Goal: Task Accomplishment & Management: Manage account settings

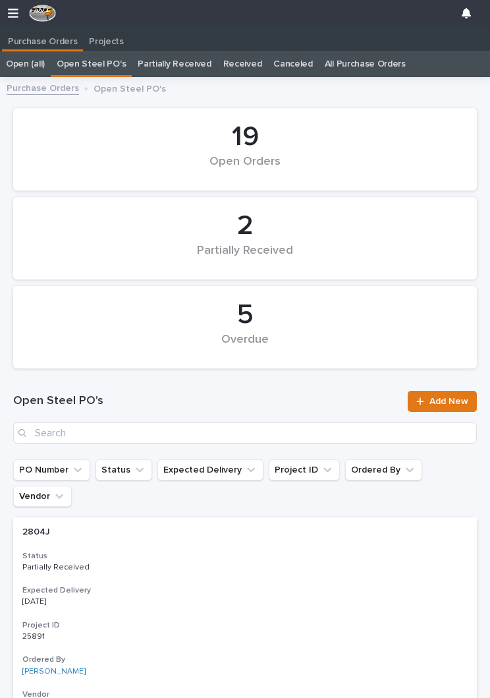
scroll to position [0, 6]
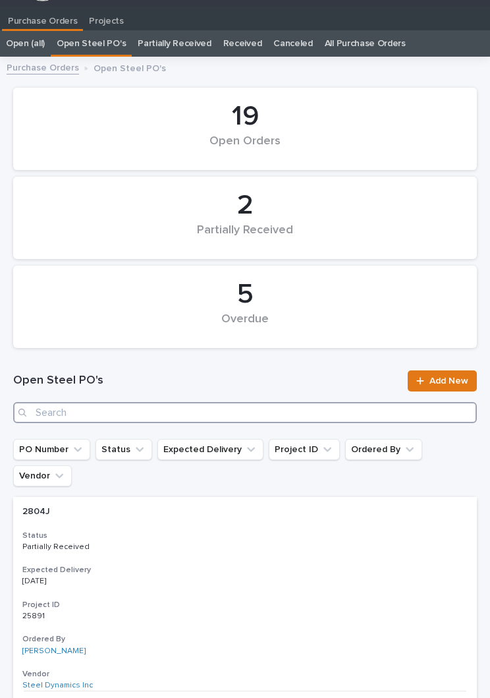
click at [197, 410] on input "Search" at bounding box center [245, 412] width 464 height 21
type input "2830"
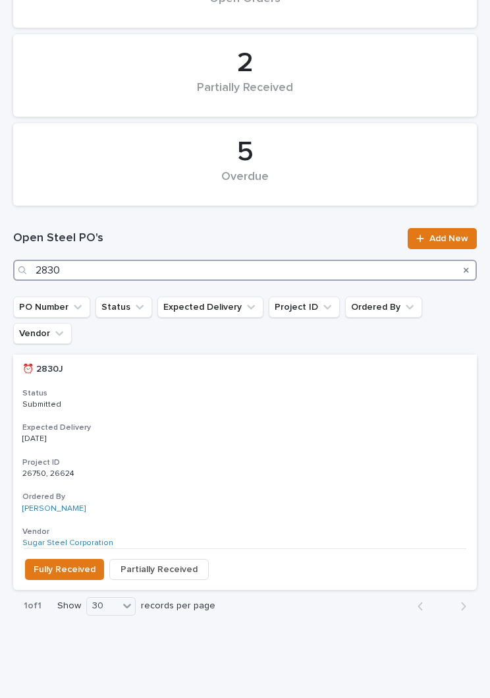
scroll to position [162, 0]
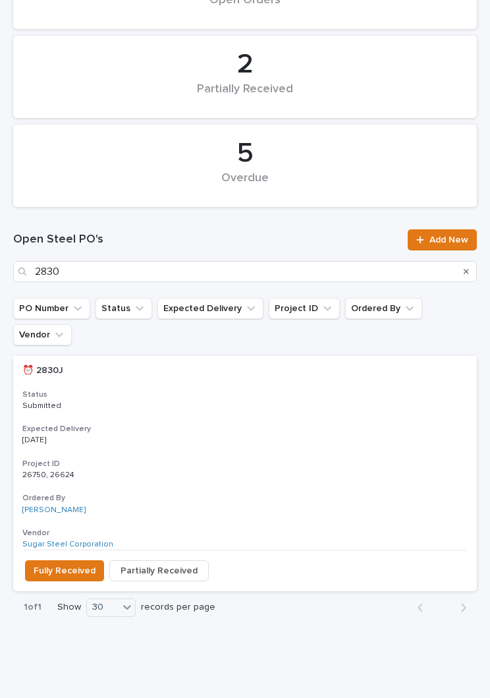
click at [260, 424] on div "⏰ 2830J ⏰ 2830J Status Submitted Expected Delivery [DATE] Project ID 26750, 266…" at bounding box center [245, 453] width 464 height 194
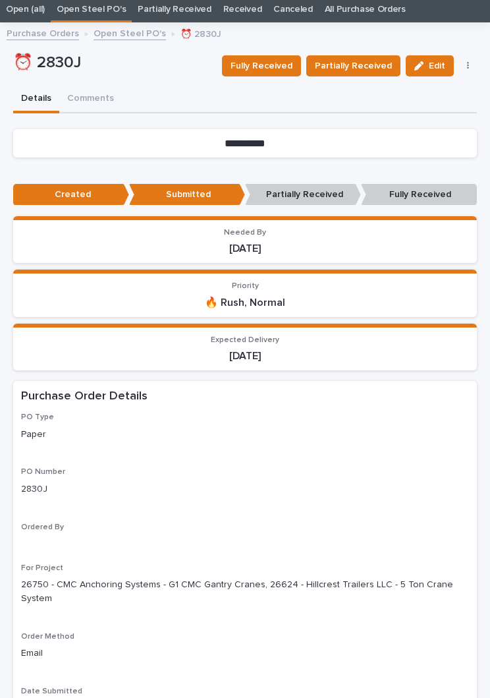
scroll to position [21, 0]
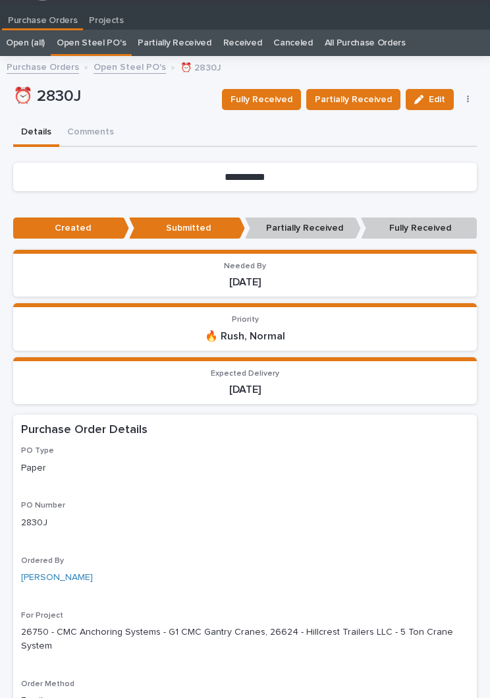
click at [276, 109] on button "Fully Received" at bounding box center [261, 99] width 79 height 21
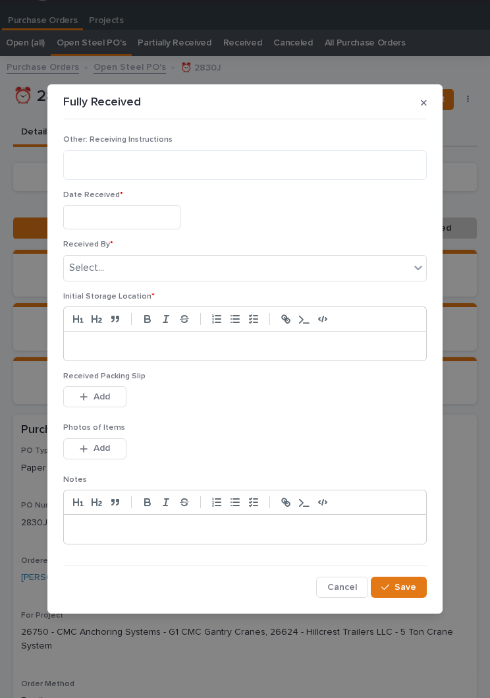
click at [133, 215] on input "text" at bounding box center [121, 217] width 117 height 24
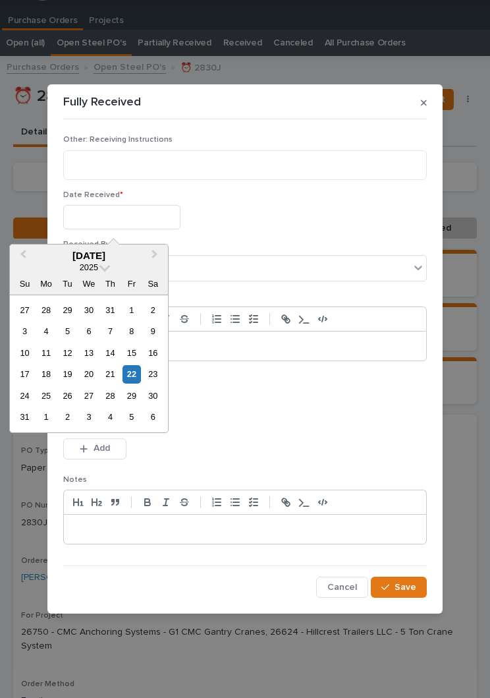
click at [139, 367] on div "22" at bounding box center [132, 374] width 18 height 18
type input "**********"
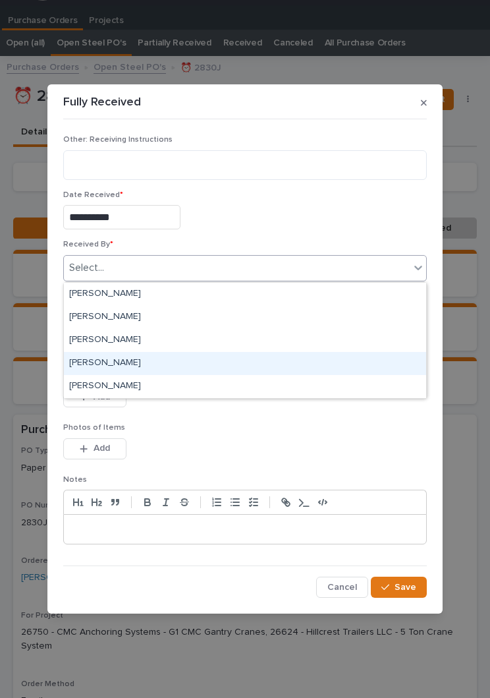
click at [167, 370] on div "[PERSON_NAME]" at bounding box center [245, 363] width 363 height 23
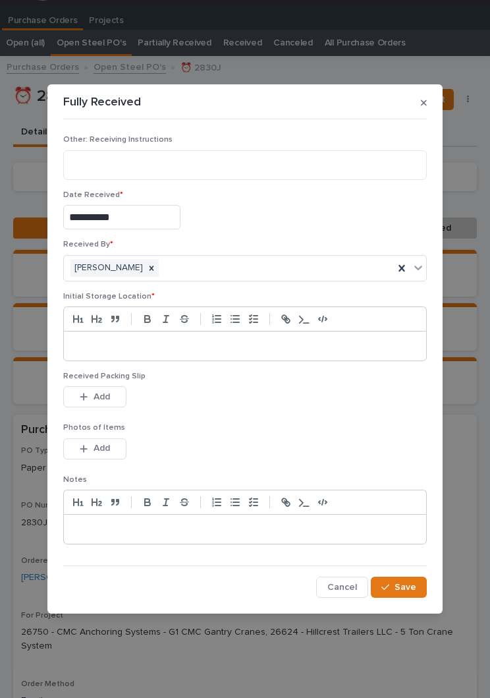
click at [254, 342] on p at bounding box center [245, 346] width 343 height 13
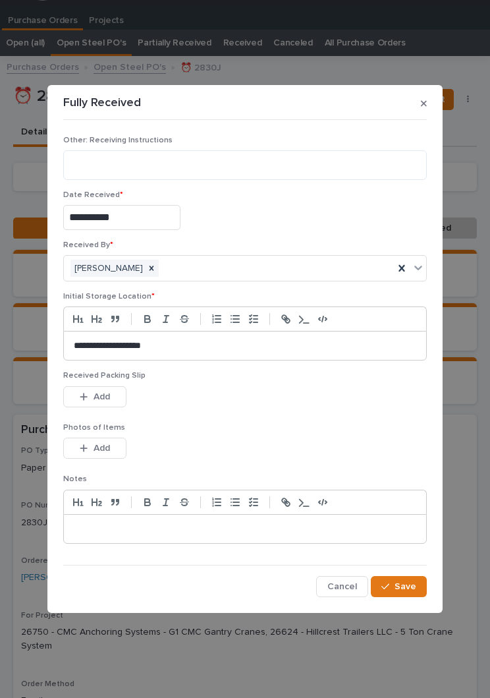
click at [276, 425] on p "Photos of Items" at bounding box center [245, 427] width 364 height 9
click at [105, 390] on button "Add" at bounding box center [94, 396] width 63 height 21
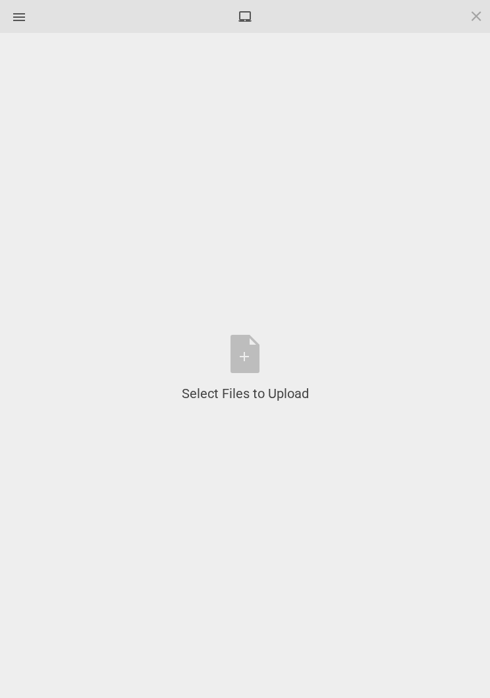
click at [251, 355] on div "Select Files to Upload or Drag and Drop, Copy and Paste Files" at bounding box center [245, 369] width 127 height 68
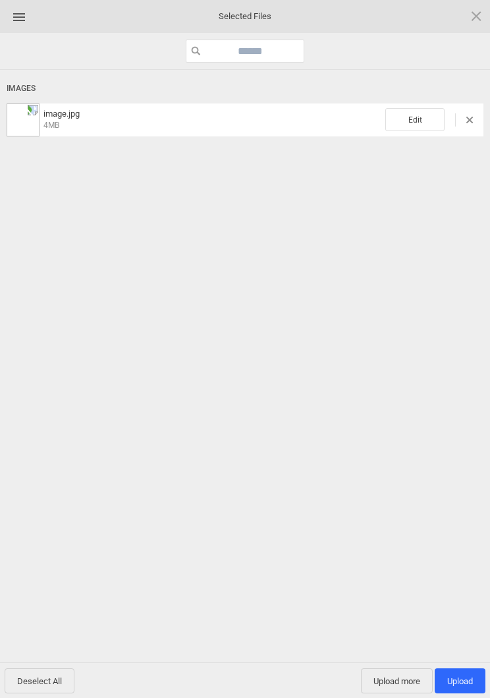
click at [413, 113] on span "Edit" at bounding box center [415, 119] width 59 height 23
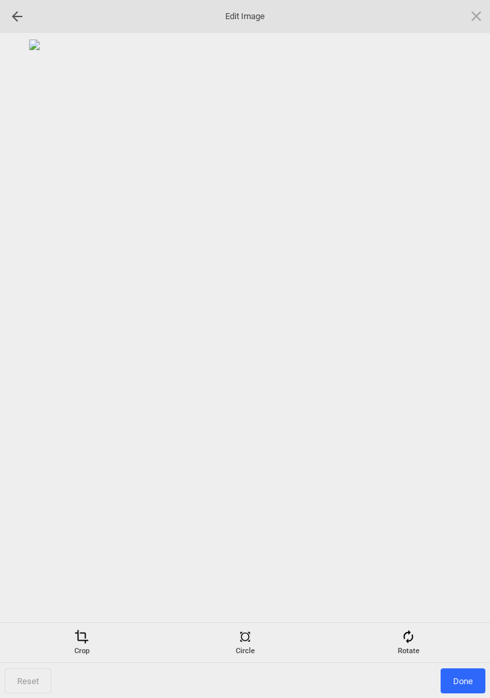
click at [415, 645] on div "Rotate" at bounding box center [408, 643] width 157 height 26
click at [441, 349] on div at bounding box center [245, 328] width 477 height 576
click at [469, 348] on div at bounding box center [460, 349] width 33 height 33
click at [464, 336] on div at bounding box center [460, 349] width 33 height 33
click at [464, 346] on div at bounding box center [460, 349] width 33 height 33
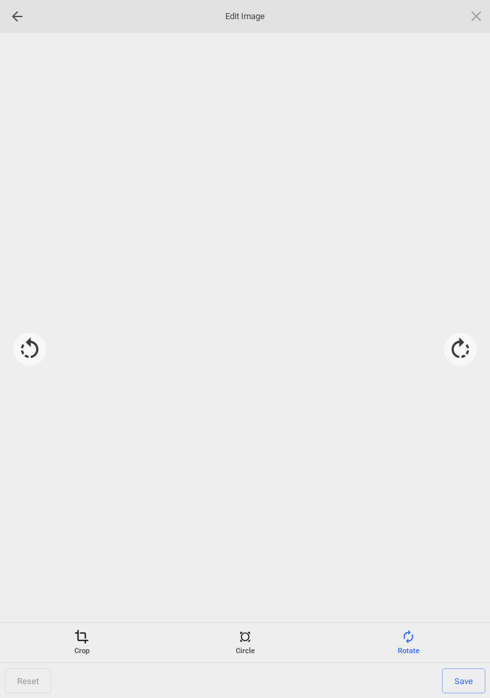
click at [461, 346] on div at bounding box center [460, 349] width 33 height 33
click at [464, 682] on span "Save" at bounding box center [464, 680] width 44 height 25
click at [465, 678] on span "Done" at bounding box center [463, 680] width 45 height 25
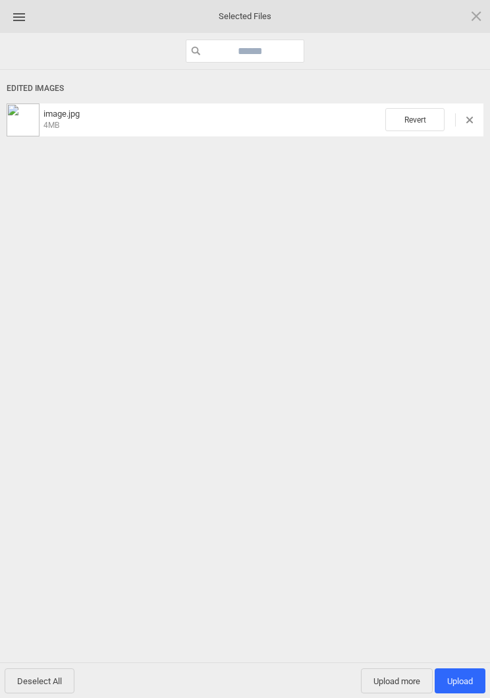
click at [468, 684] on span "Upload 1" at bounding box center [461, 681] width 26 height 10
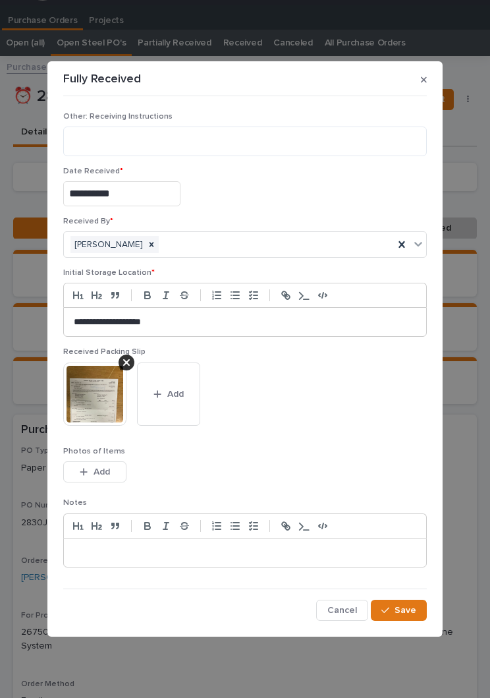
click at [404, 607] on span "Save" at bounding box center [406, 611] width 22 height 12
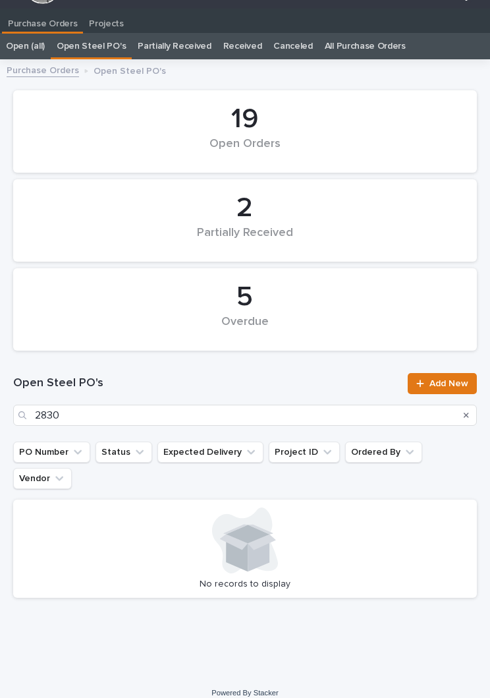
scroll to position [20, 0]
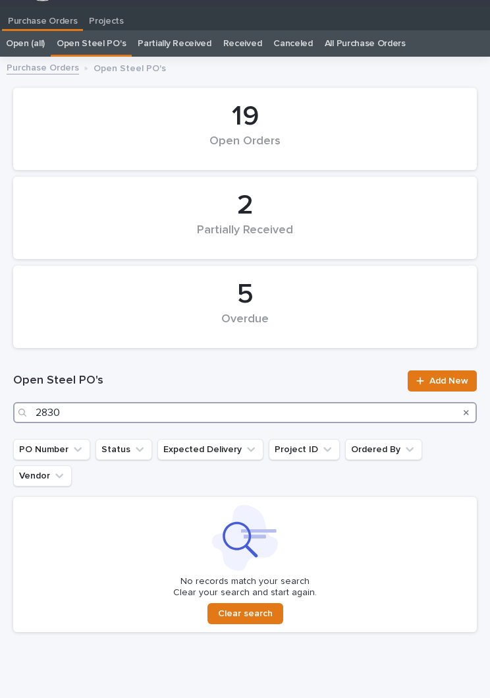
click at [196, 419] on input "2830" at bounding box center [245, 412] width 464 height 21
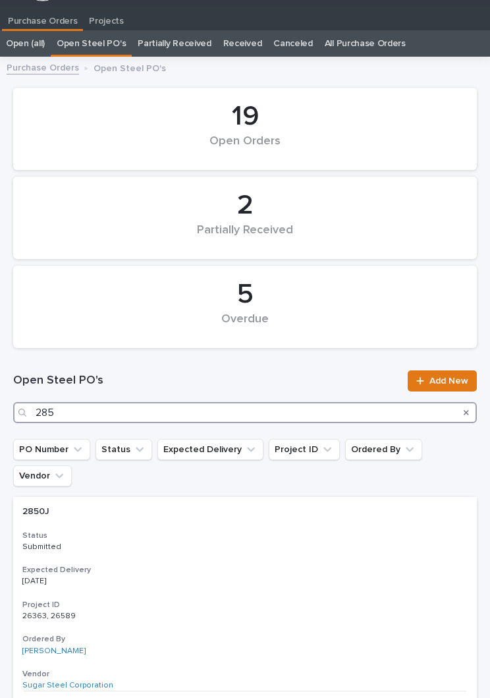
type input "2850"
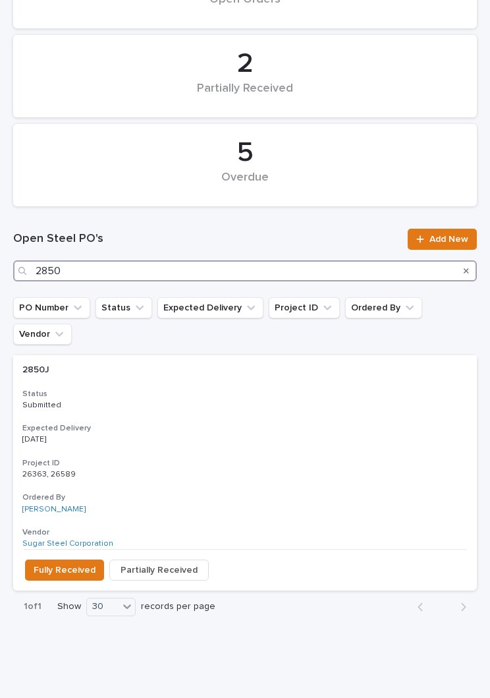
scroll to position [162, 0]
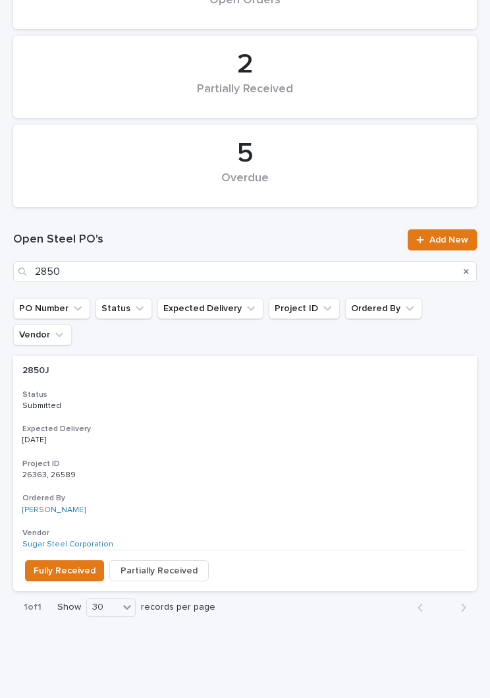
click at [274, 388] on div "2850J 2850J Status Submitted Expected Delivery [DATE] Project ID 26363, 26589 2…" at bounding box center [245, 453] width 464 height 194
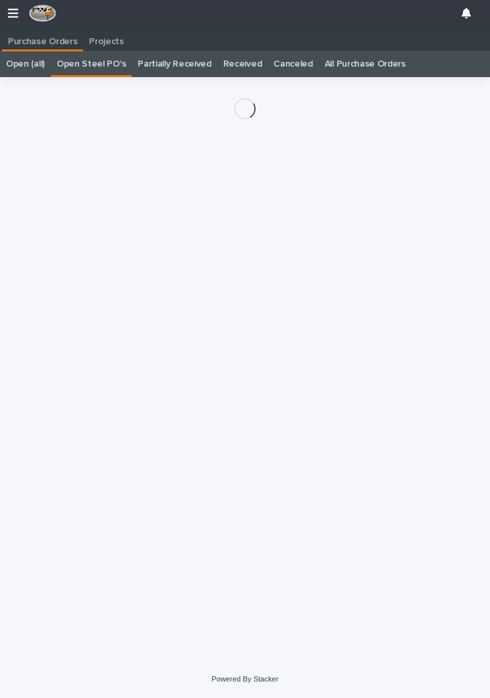
scroll to position [20, 0]
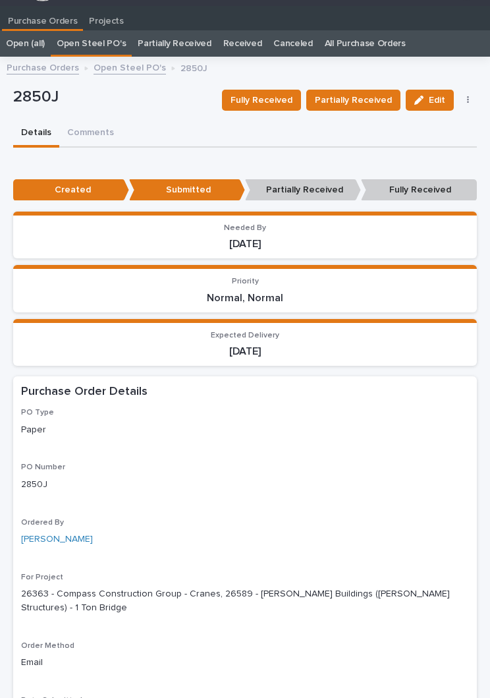
click at [367, 98] on span "Partially Received" at bounding box center [353, 100] width 77 height 16
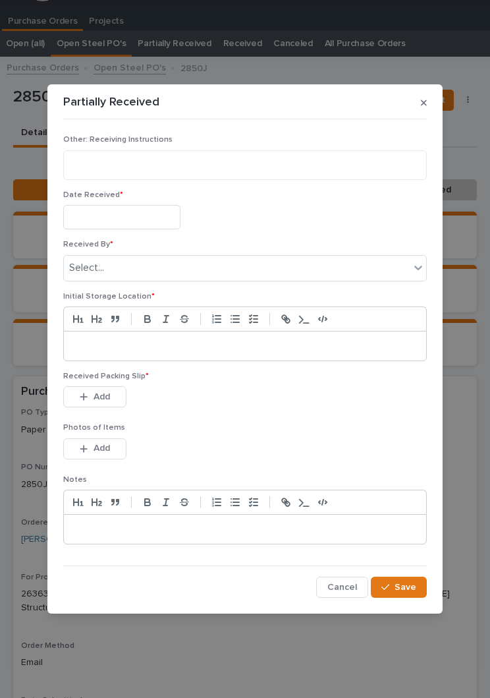
click at [135, 216] on input "text" at bounding box center [121, 217] width 117 height 24
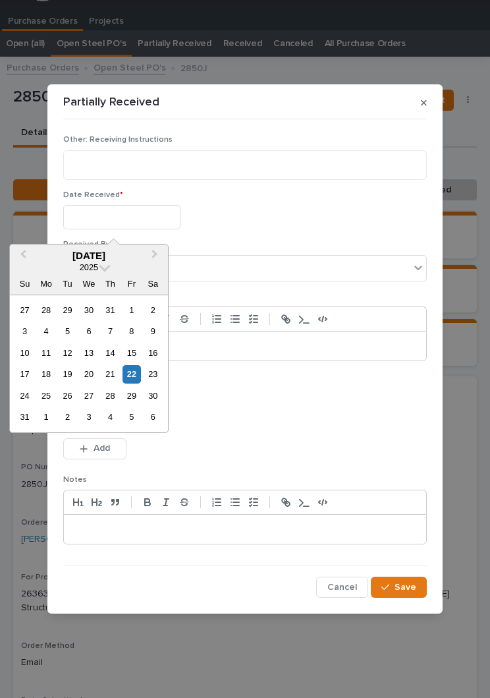
click at [145, 371] on div "23" at bounding box center [153, 374] width 18 height 18
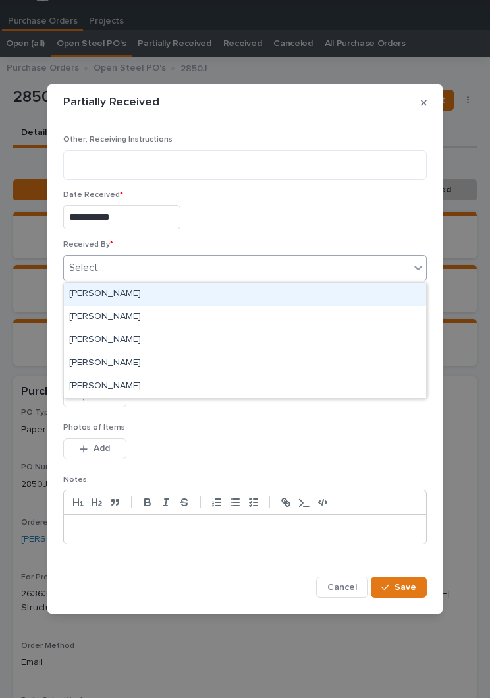
click at [148, 215] on input "**********" at bounding box center [121, 217] width 117 height 24
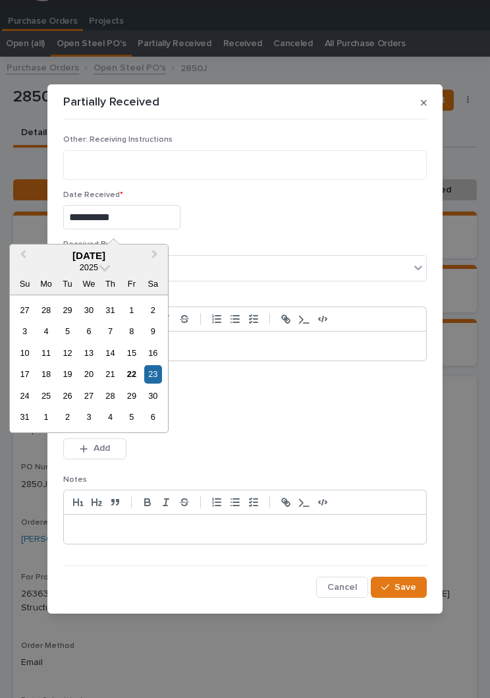
click at [136, 378] on div "22" at bounding box center [132, 374] width 18 height 18
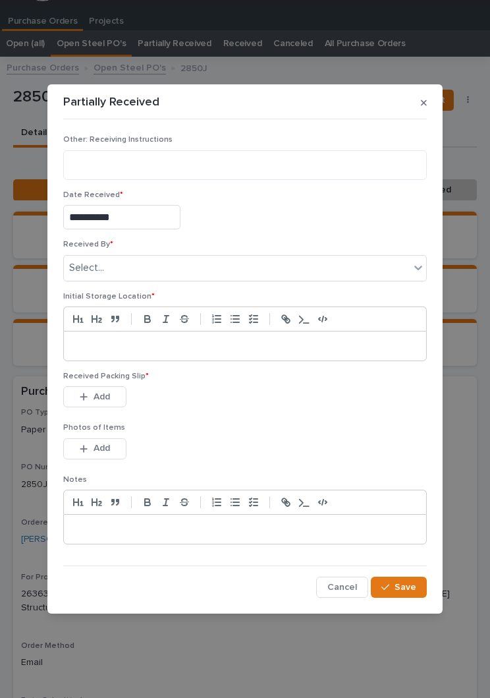
type input "**********"
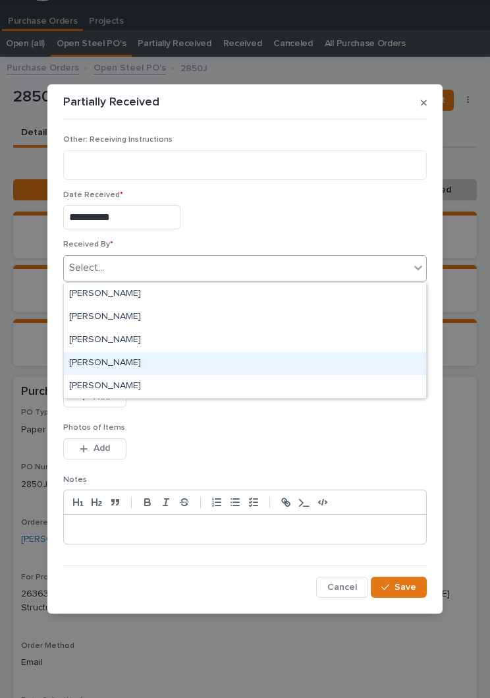
click at [146, 358] on div "[PERSON_NAME]" at bounding box center [245, 363] width 363 height 23
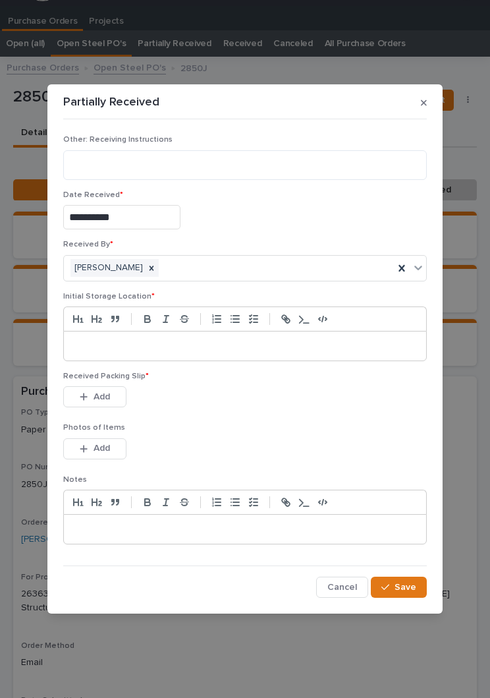
click at [234, 343] on p at bounding box center [245, 346] width 343 height 13
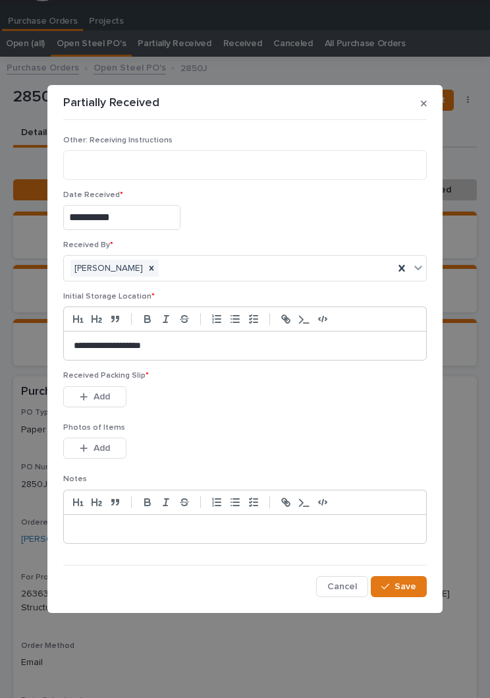
click at [272, 417] on div "Received Packing Slip * This file cannot be opened Download File Add" at bounding box center [245, 396] width 364 height 51
click at [280, 433] on div "Photos of Items This file cannot be opened Download File Add" at bounding box center [245, 448] width 364 height 51
click at [107, 387] on button "Add" at bounding box center [94, 396] width 63 height 21
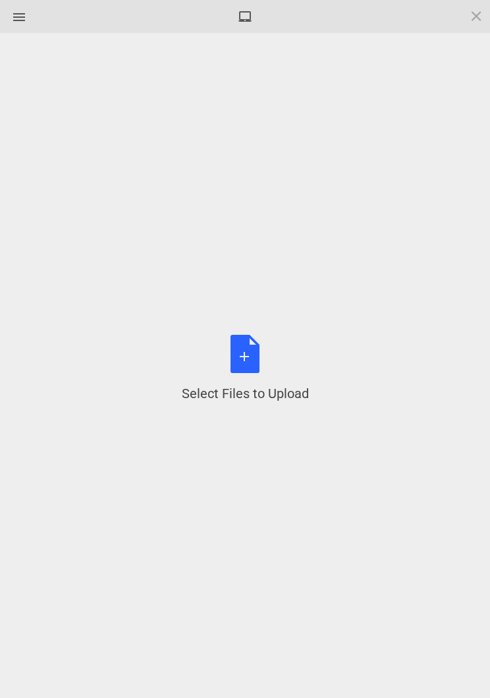
click at [264, 361] on div "Select Files to Upload or Drag and Drop, Copy and Paste Files" at bounding box center [245, 369] width 127 height 68
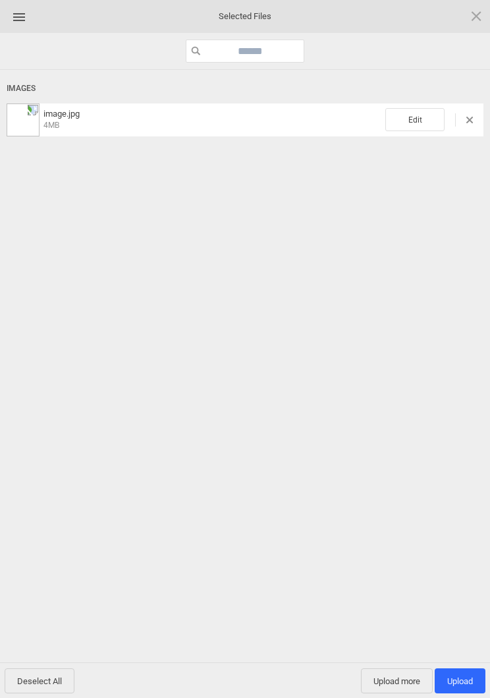
click at [425, 119] on span "Edit" at bounding box center [415, 119] width 59 height 23
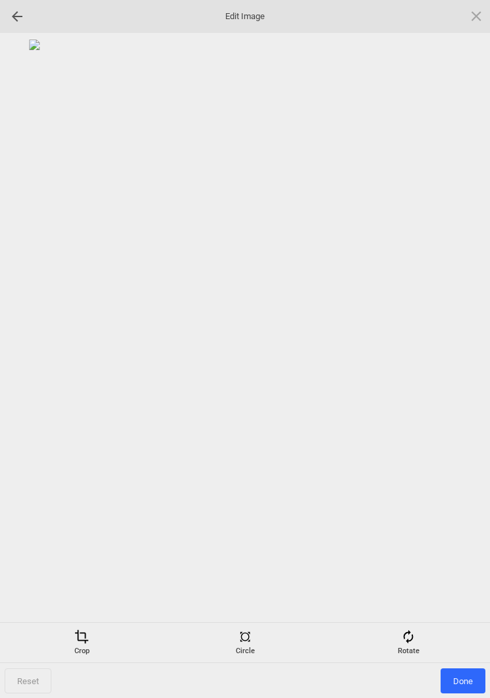
click at [409, 640] on span at bounding box center [408, 637] width 15 height 15
click at [467, 329] on div at bounding box center [245, 328] width 477 height 576
click at [457, 349] on div at bounding box center [460, 349] width 33 height 33
click at [462, 343] on div at bounding box center [460, 349] width 33 height 33
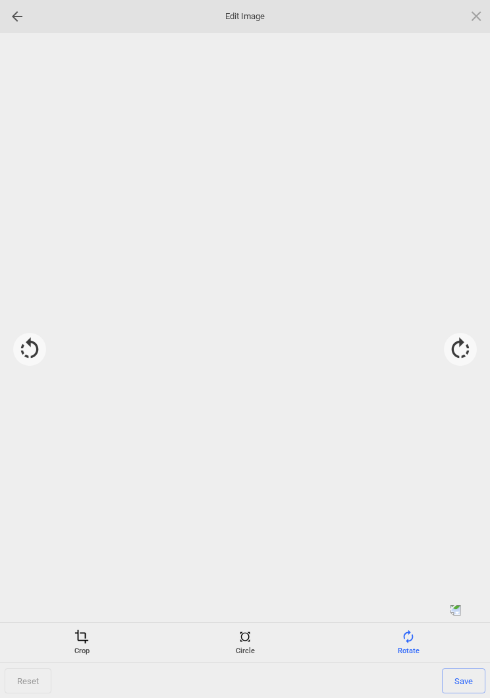
click at [465, 351] on div at bounding box center [460, 349] width 33 height 33
click at [465, 350] on div at bounding box center [460, 349] width 33 height 33
click at [471, 678] on span "Save" at bounding box center [464, 680] width 44 height 25
click at [461, 677] on span "Done" at bounding box center [463, 680] width 45 height 25
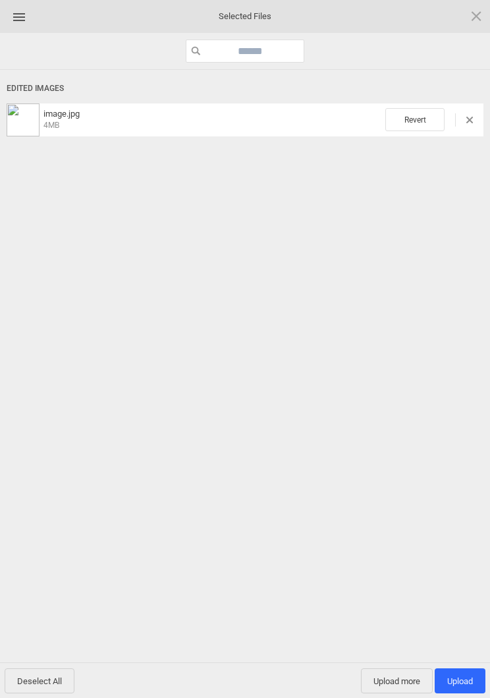
click at [460, 681] on span "Upload 1" at bounding box center [461, 681] width 26 height 10
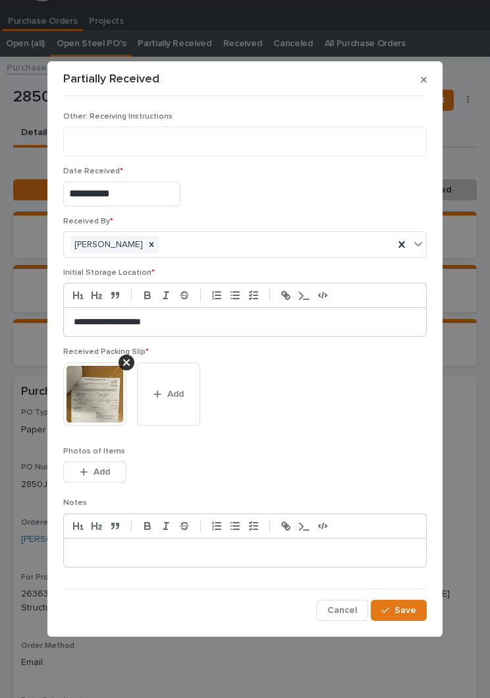
click at [413, 616] on button "Save" at bounding box center [399, 610] width 56 height 21
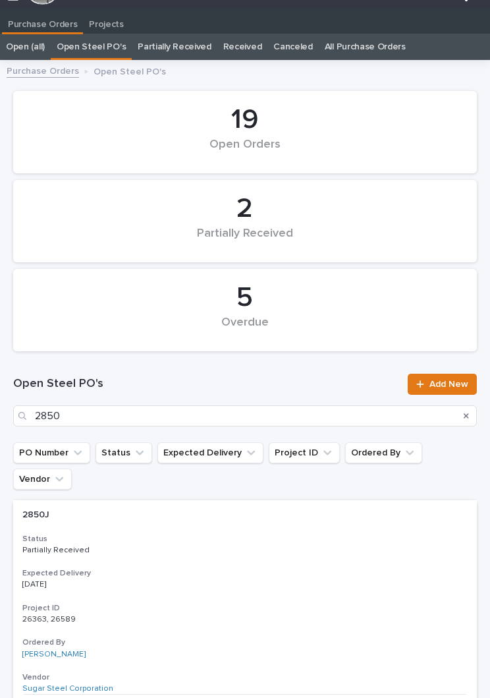
scroll to position [20, 0]
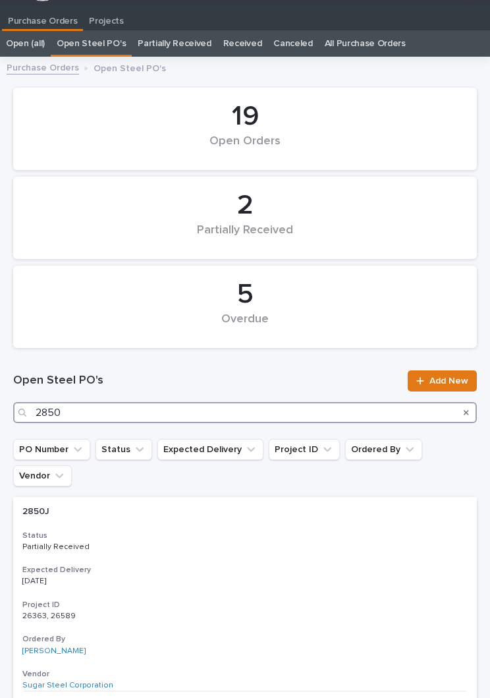
click at [169, 415] on input "2850" at bounding box center [245, 412] width 464 height 21
type input "2853"
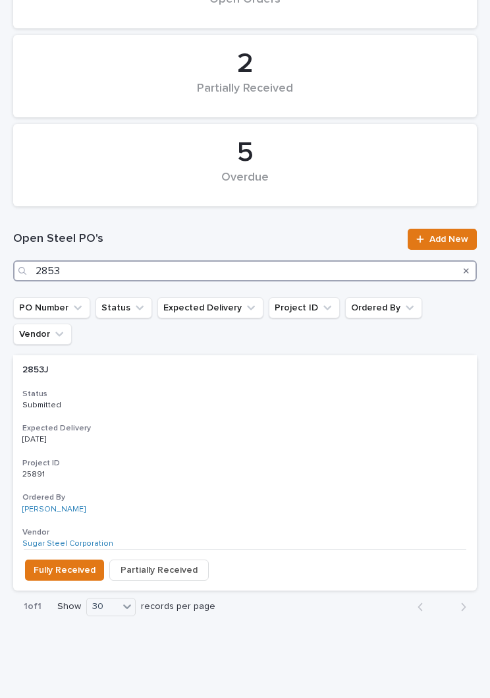
scroll to position [162, 0]
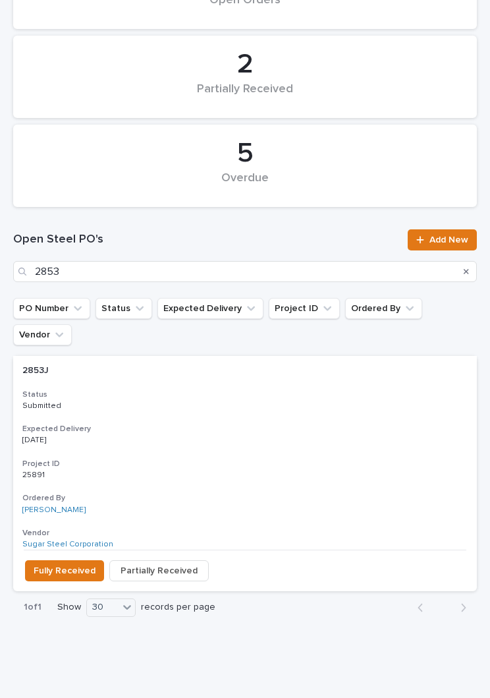
click at [225, 424] on h3 "Expected Delivery" at bounding box center [245, 429] width 446 height 11
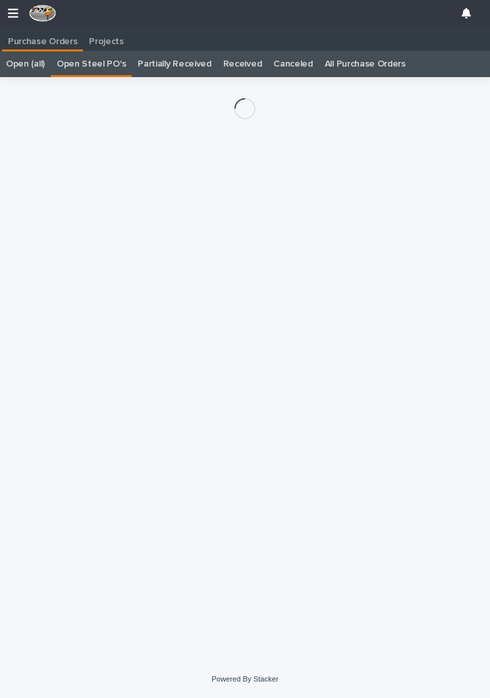
scroll to position [20, 0]
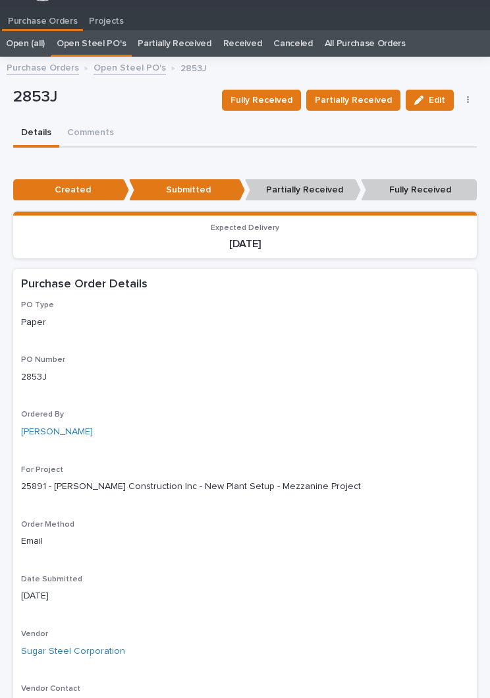
click at [367, 96] on span "Partially Received" at bounding box center [353, 100] width 77 height 16
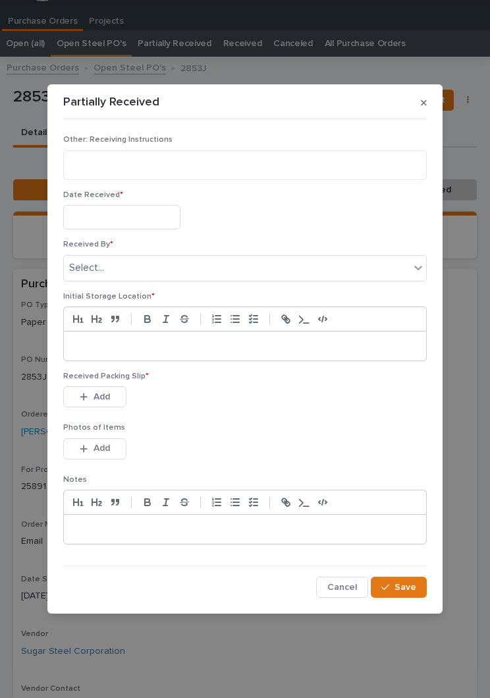
click at [136, 206] on input "text" at bounding box center [121, 217] width 117 height 24
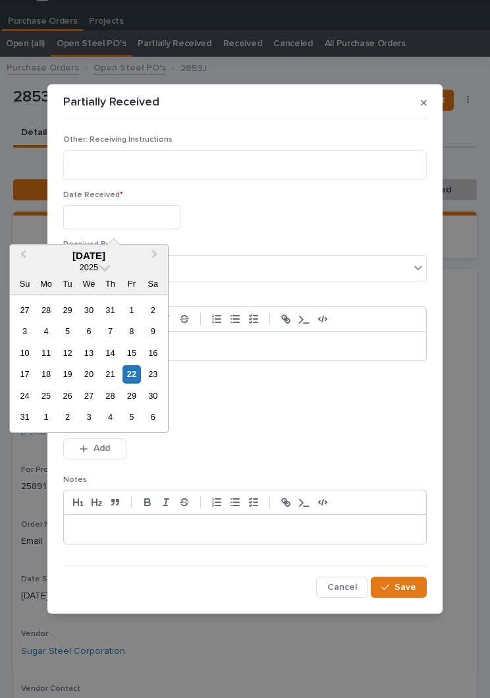
click at [132, 381] on div "22" at bounding box center [132, 374] width 18 height 18
type input "**********"
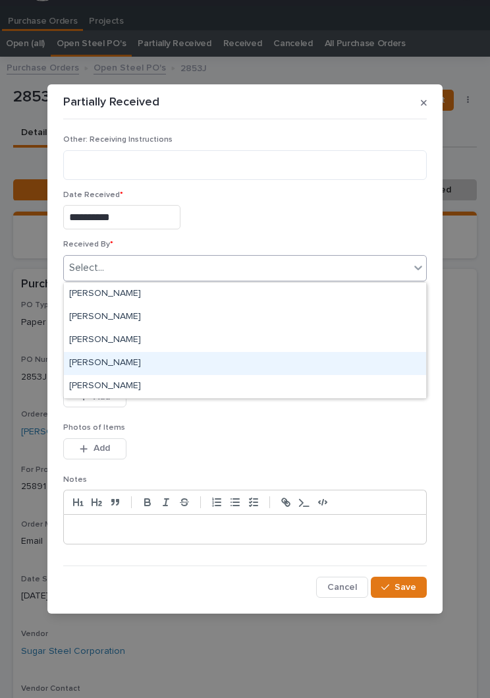
click at [156, 364] on div "[PERSON_NAME]" at bounding box center [245, 363] width 363 height 23
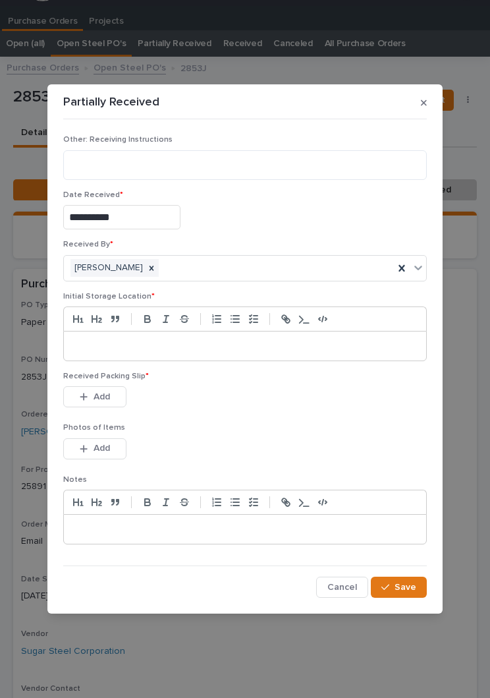
click at [223, 348] on p at bounding box center [245, 346] width 343 height 13
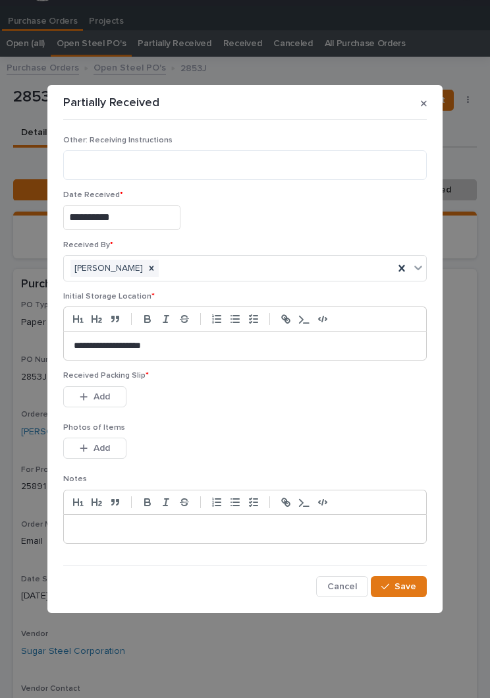
click at [268, 406] on div "This file cannot be opened Download File Add" at bounding box center [245, 399] width 364 height 26
click at [107, 405] on button "Add" at bounding box center [94, 396] width 63 height 21
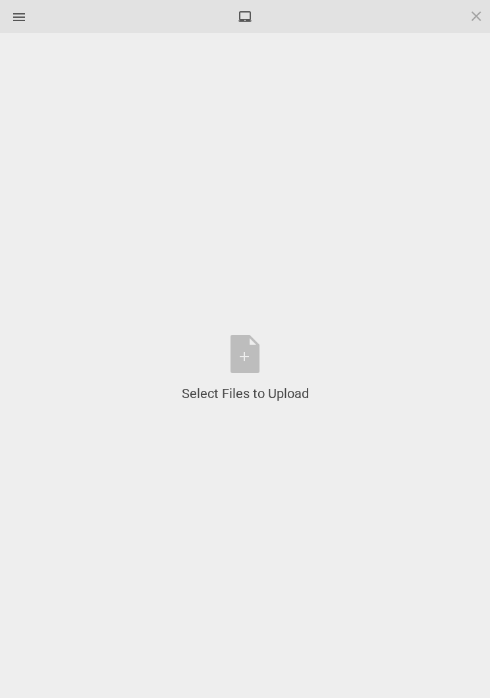
click at [250, 365] on div "Select Files to Upload or Drag and Drop, Copy and Paste Files" at bounding box center [245, 369] width 127 height 68
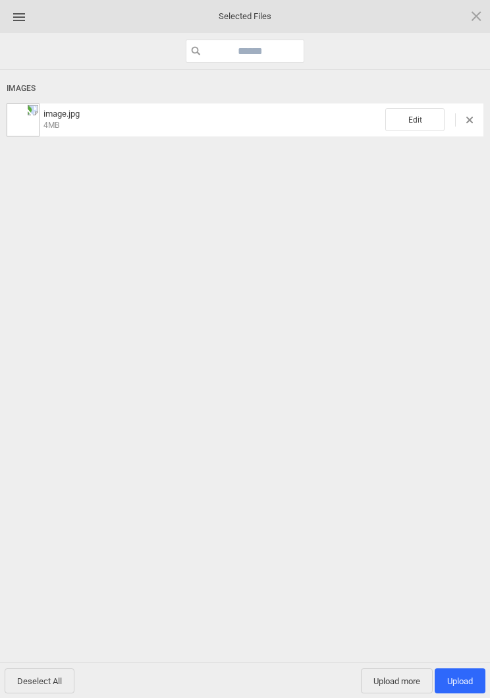
click at [415, 115] on span "Edit" at bounding box center [415, 119] width 59 height 23
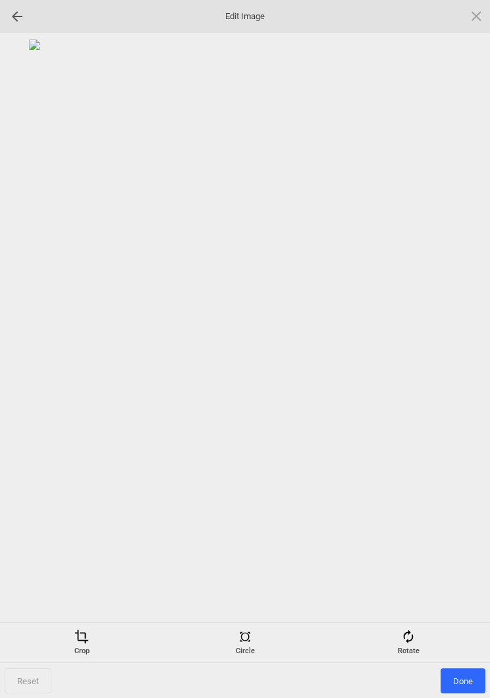
click at [417, 632] on div "Rotate" at bounding box center [408, 643] width 157 height 26
click at [456, 357] on div at bounding box center [460, 349] width 33 height 33
click at [458, 352] on div at bounding box center [460, 349] width 33 height 33
click at [455, 345] on div at bounding box center [460, 349] width 33 height 33
click at [464, 338] on div at bounding box center [460, 349] width 33 height 33
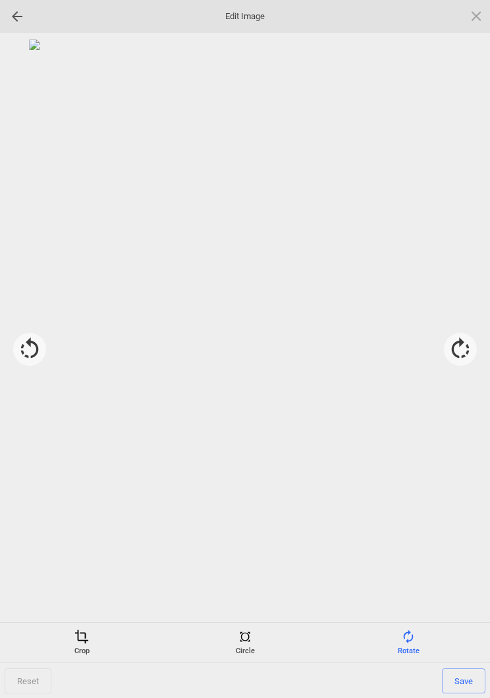
click at [479, 670] on span "Save" at bounding box center [464, 680] width 44 height 25
click at [467, 685] on span "Done" at bounding box center [463, 680] width 45 height 25
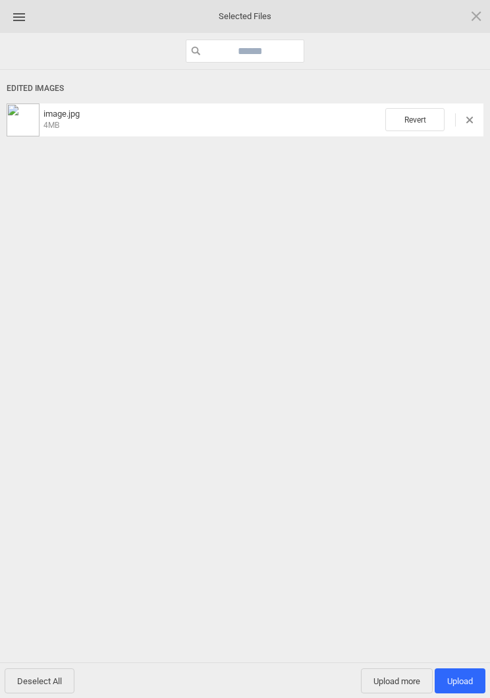
click at [463, 680] on span "Upload 1" at bounding box center [461, 681] width 26 height 10
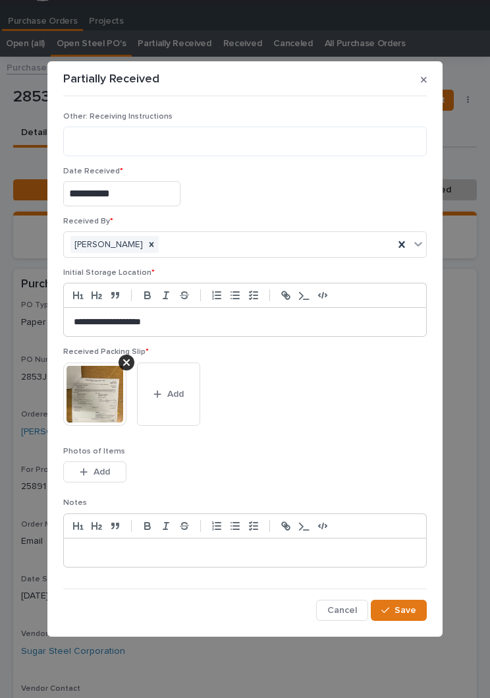
click at [414, 610] on span "Save" at bounding box center [406, 611] width 22 height 12
